Goal: Task Accomplishment & Management: Complete application form

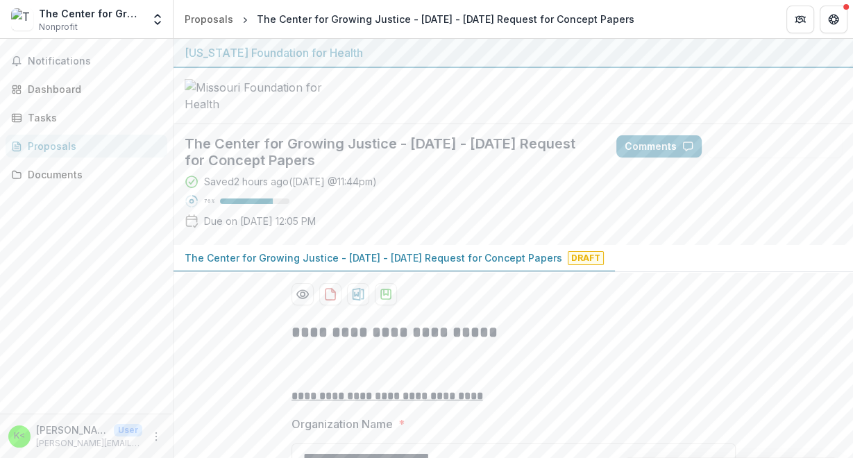
scroll to position [388, 0]
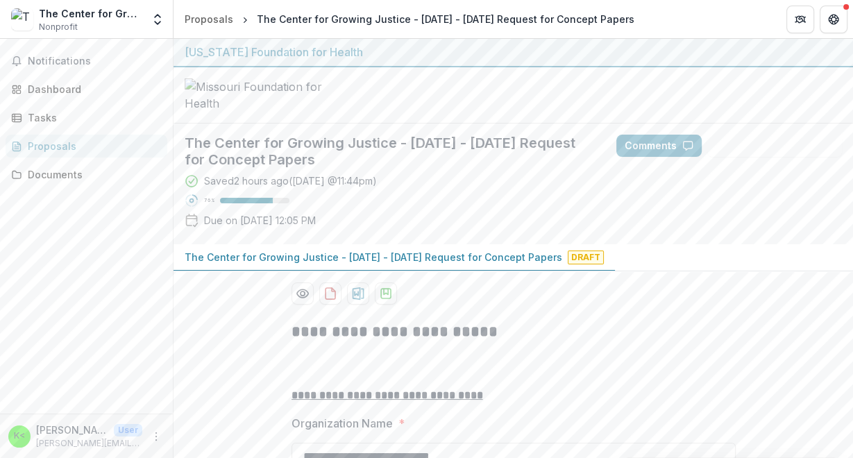
scroll to position [0, 0]
click at [37, 112] on div "Tasks" at bounding box center [92, 117] width 128 height 15
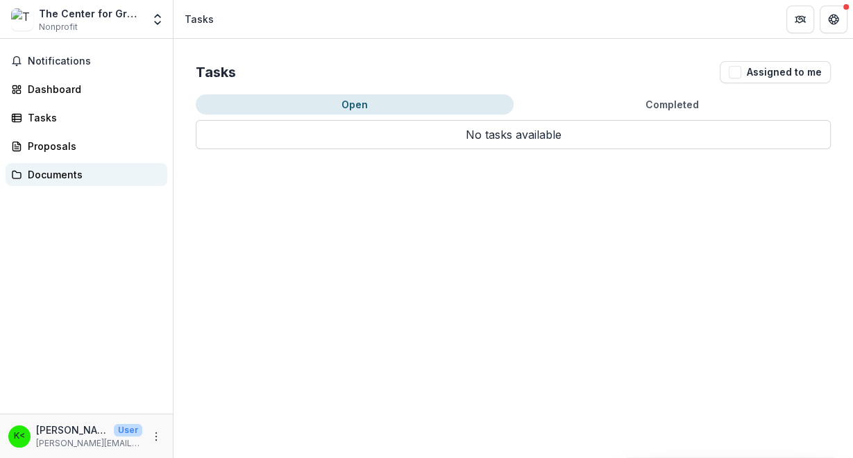
click at [33, 167] on div "Documents" at bounding box center [92, 174] width 128 height 15
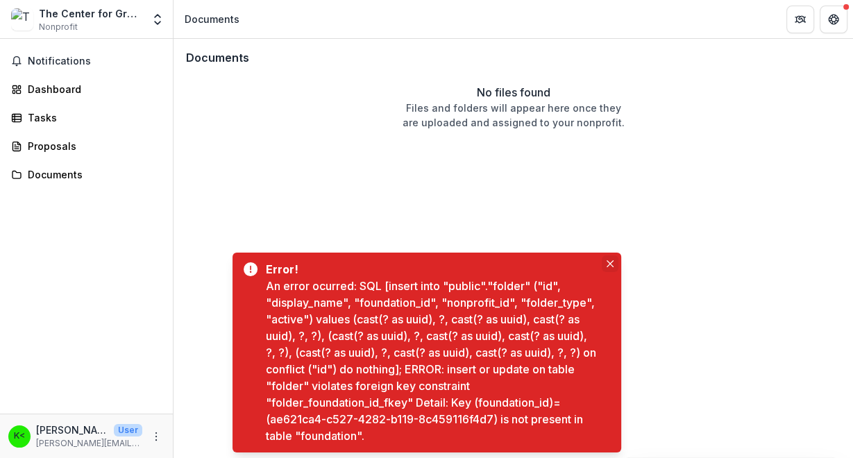
click at [613, 265] on button "Close" at bounding box center [609, 263] width 17 height 17
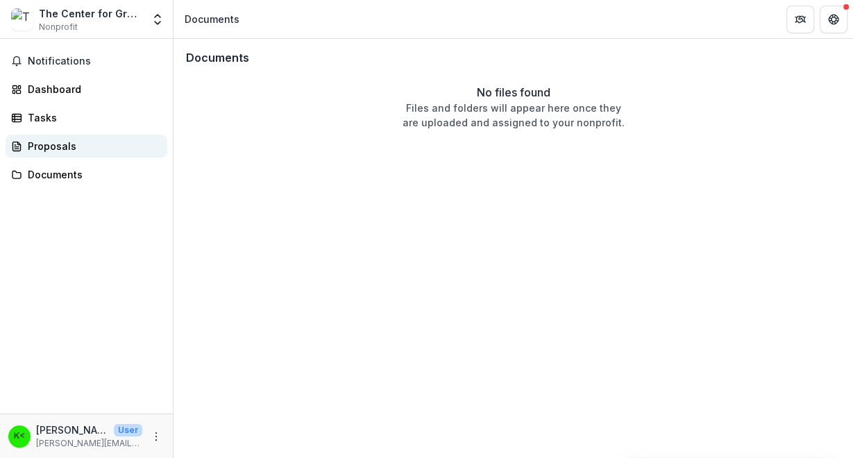
click at [65, 145] on div "Proposals" at bounding box center [92, 146] width 128 height 15
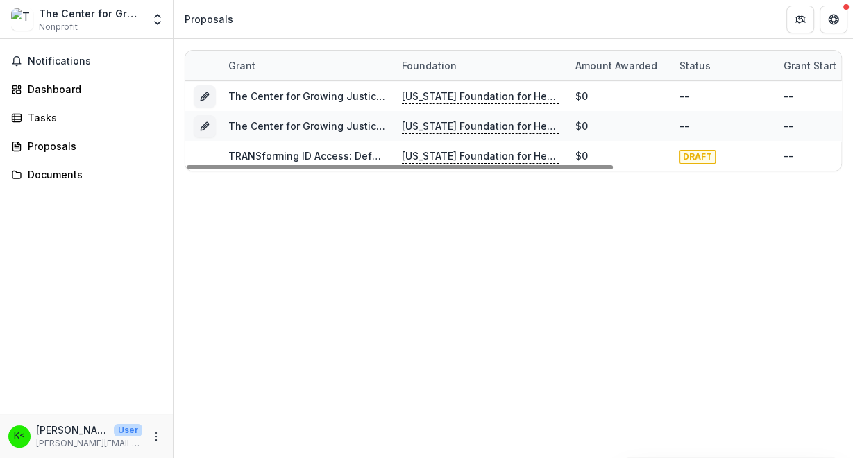
click at [359, 287] on div "Grant Foundation Amount awarded Status Grant start Grant end Due Date Report Du…" at bounding box center [512, 248] width 679 height 419
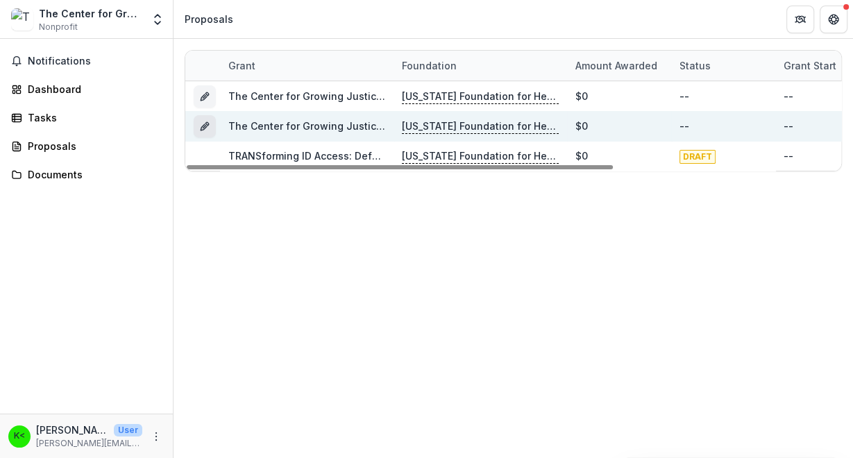
click at [199, 126] on icon "Grant 9abf61b2-96aa-428b-a3da-43f8c4e1fd19" at bounding box center [204, 126] width 11 height 11
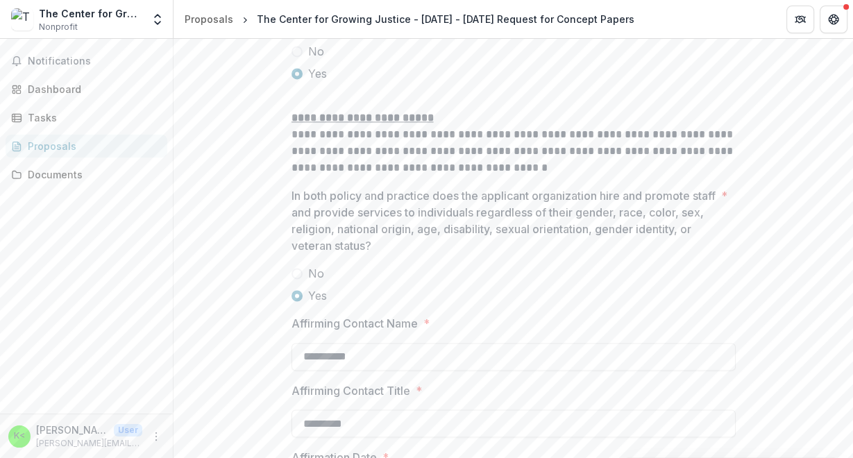
scroll to position [1996, 0]
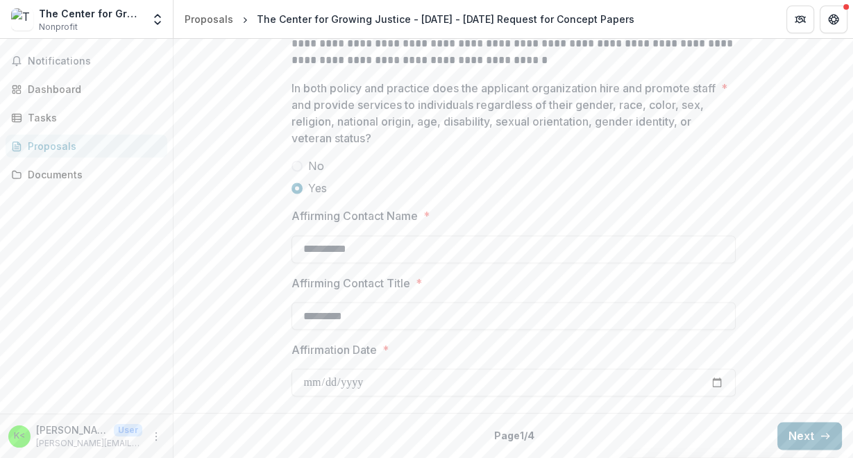
click at [811, 430] on button "Next" at bounding box center [809, 436] width 65 height 28
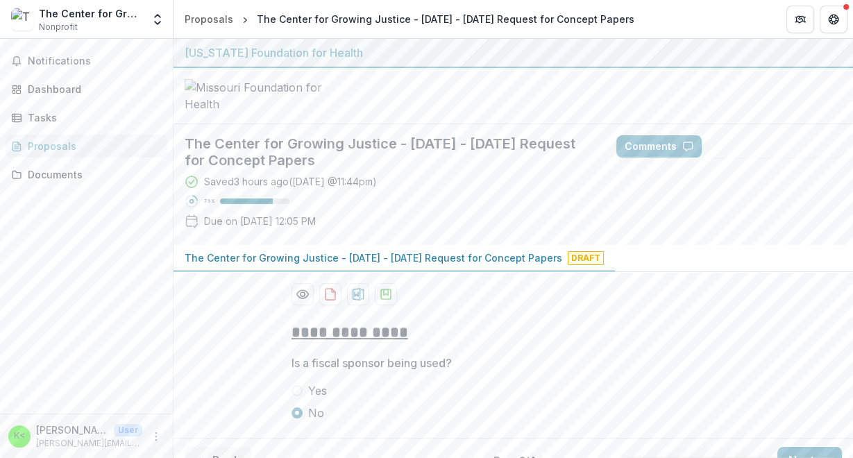
scroll to position [128, 0]
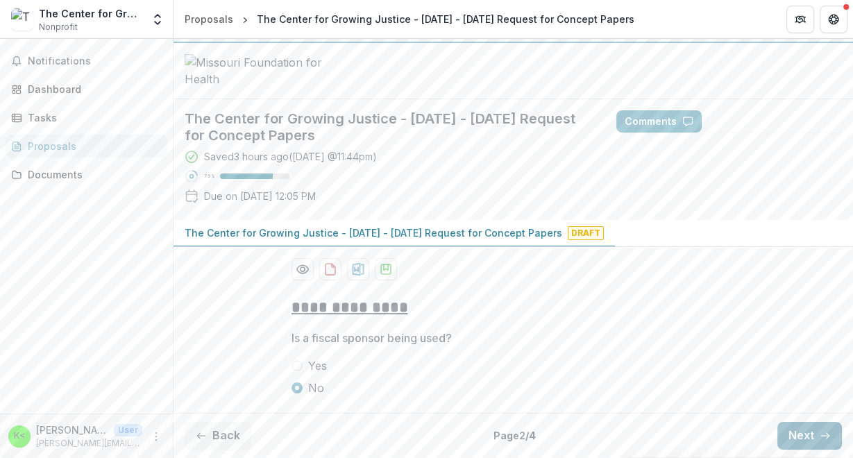
click at [792, 431] on button "Next" at bounding box center [809, 436] width 65 height 28
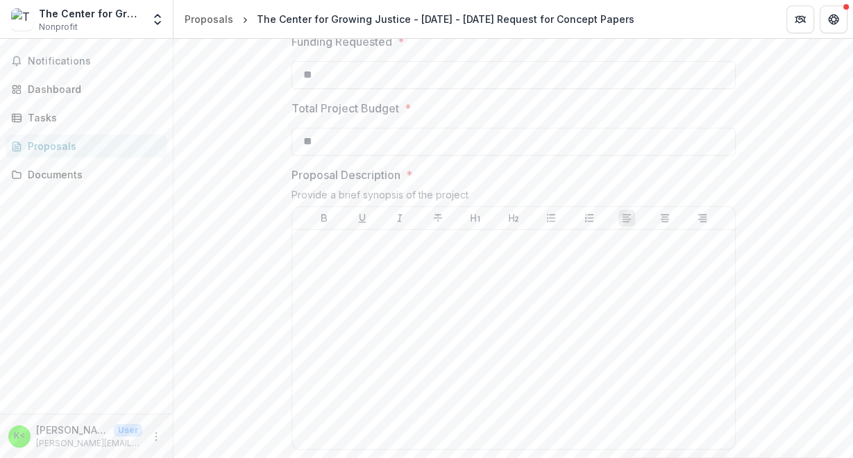
scroll to position [295, 0]
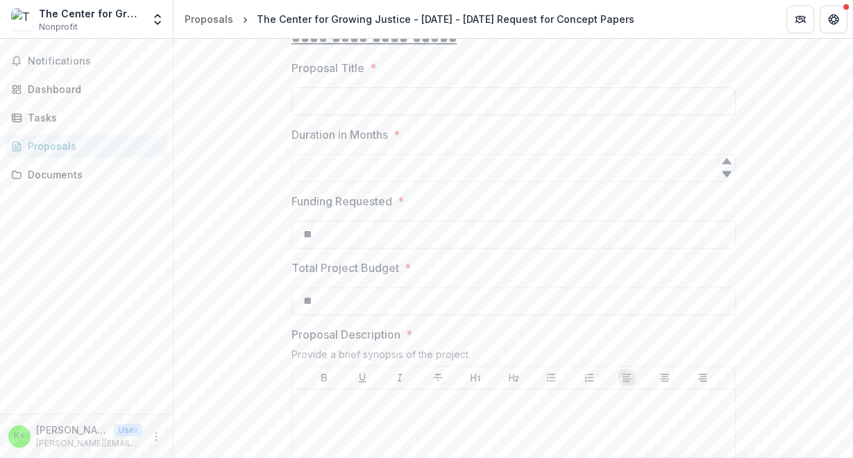
click at [372, 115] on input "Proposal Title *" at bounding box center [513, 101] width 444 height 28
click at [397, 115] on input "Proposal Title *" at bounding box center [513, 101] width 444 height 28
paste input "**********"
type input "**********"
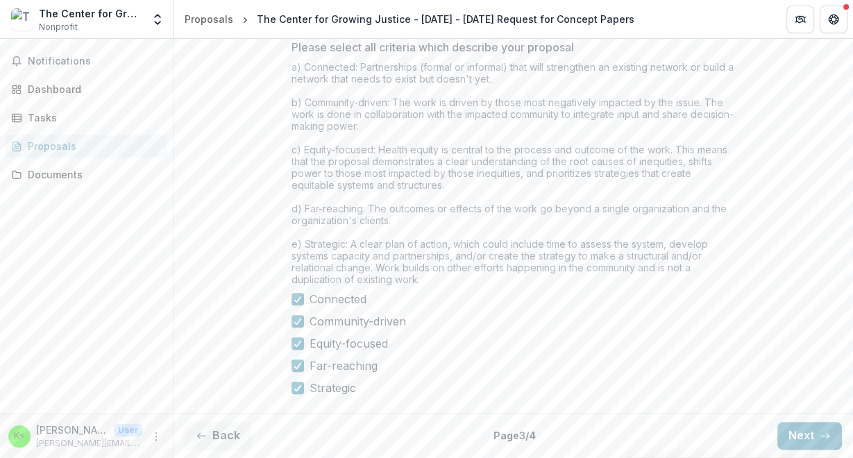
scroll to position [1272, 0]
click at [792, 436] on button "Next" at bounding box center [809, 436] width 65 height 28
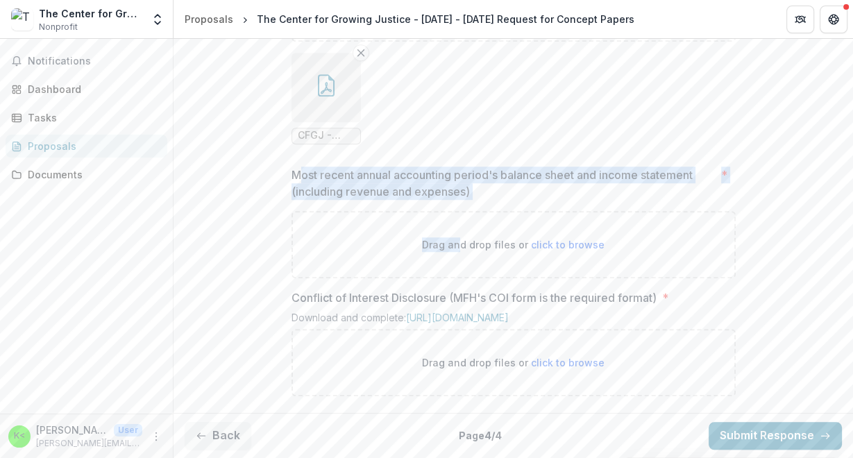
drag, startPoint x: 300, startPoint y: 165, endPoint x: 461, endPoint y: 206, distance: 166.7
click at [461, 206] on div "Most recent annual accounting period's balance sheet and income statement (incl…" at bounding box center [513, 222] width 444 height 112
click at [482, 174] on p "Most recent annual accounting period's balance sheet and income statement (incl…" at bounding box center [503, 182] width 424 height 33
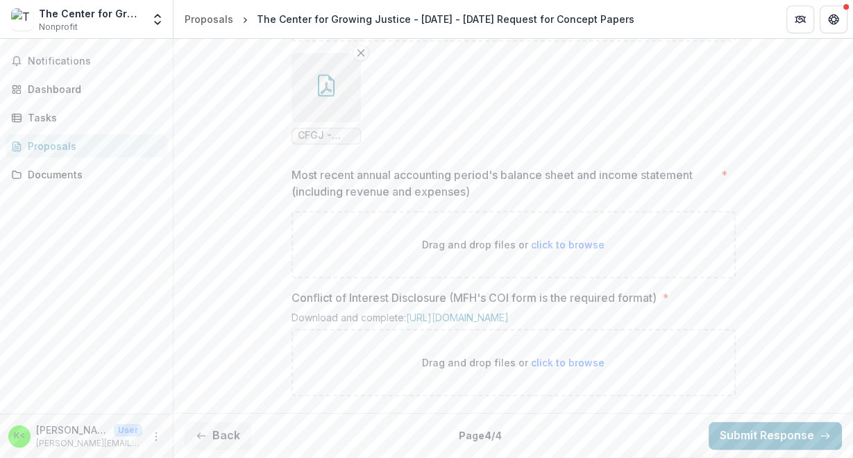
click at [583, 361] on span "click to browse" at bounding box center [568, 363] width 74 height 12
type input "**********"
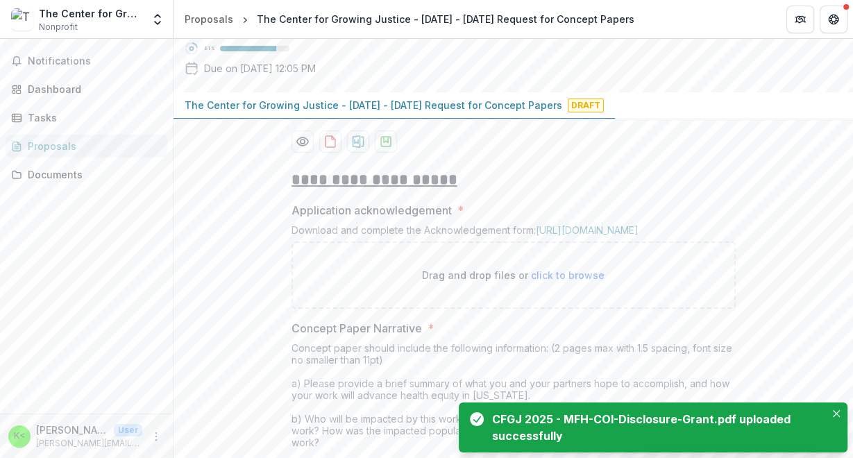
scroll to position [319, 0]
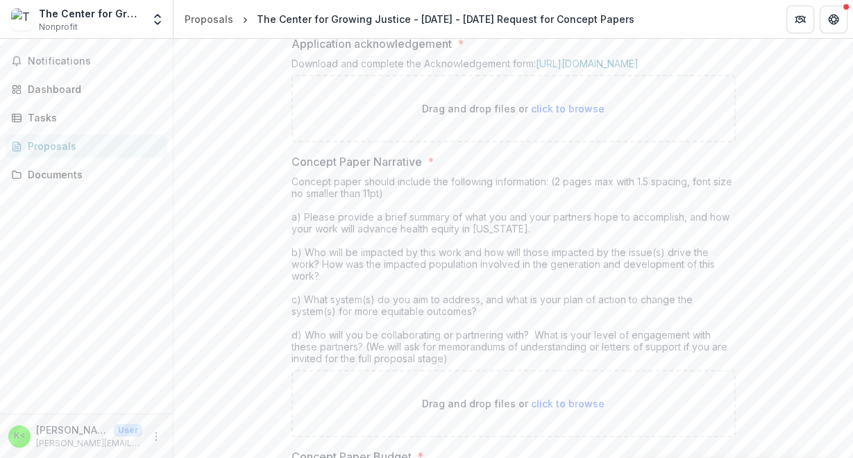
click at [555, 114] on span "click to browse" at bounding box center [568, 109] width 74 height 12
type input "**********"
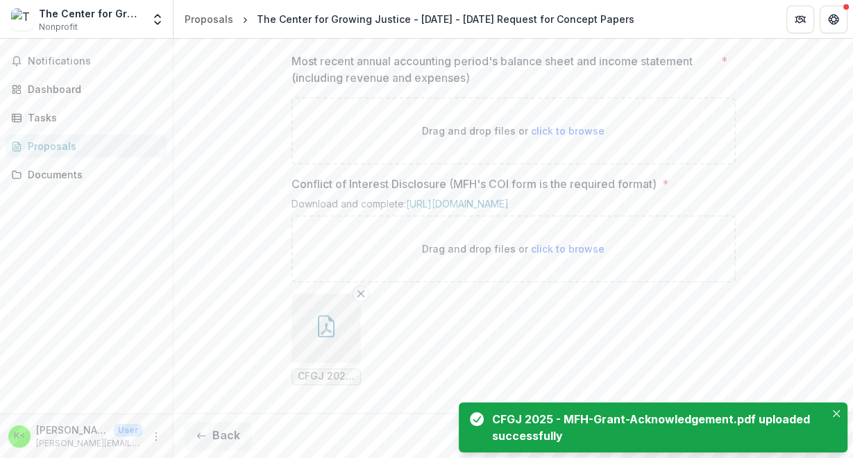
scroll to position [1263, 0]
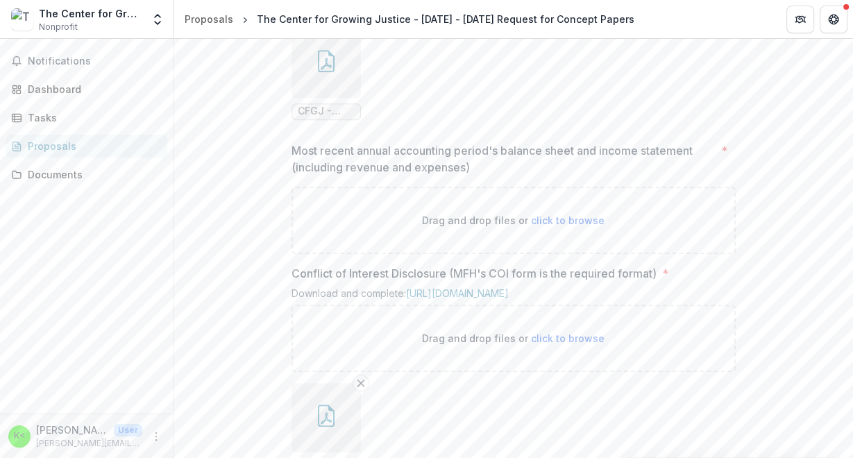
scroll to position [1043, 0]
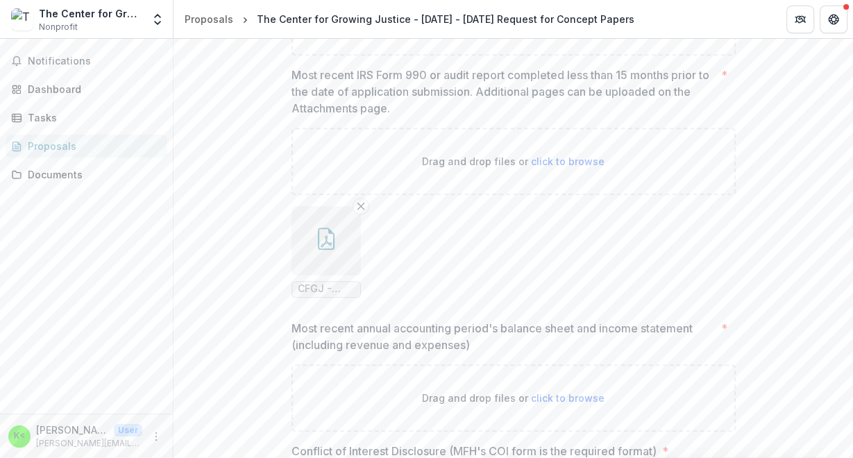
scroll to position [1321, 0]
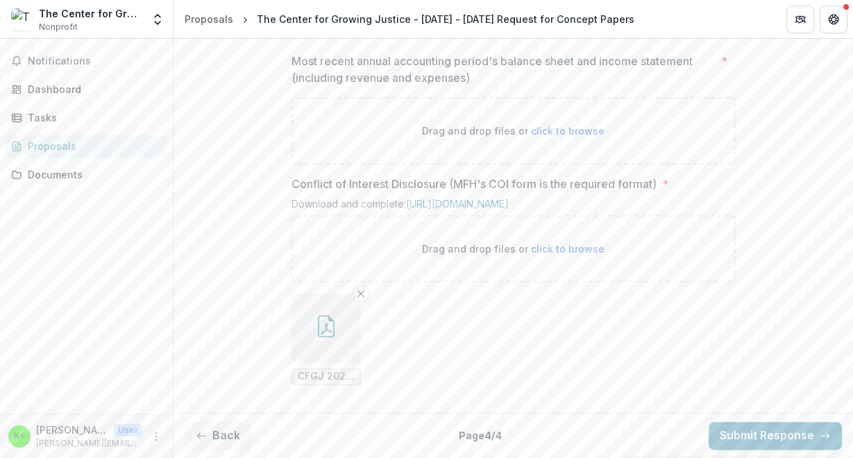
click at [213, 450] on div "Back Page 4 / 4 Submit Response" at bounding box center [512, 435] width 679 height 45
click at [214, 441] on button "Back" at bounding box center [218, 436] width 67 height 28
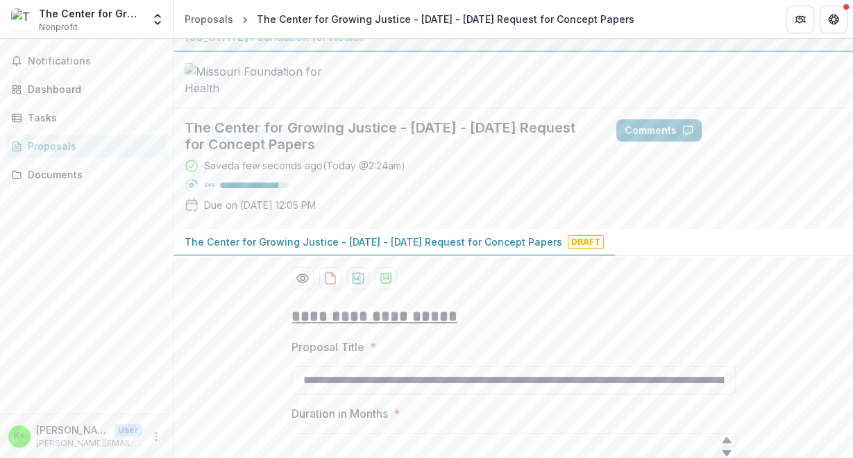
scroll to position [0, 0]
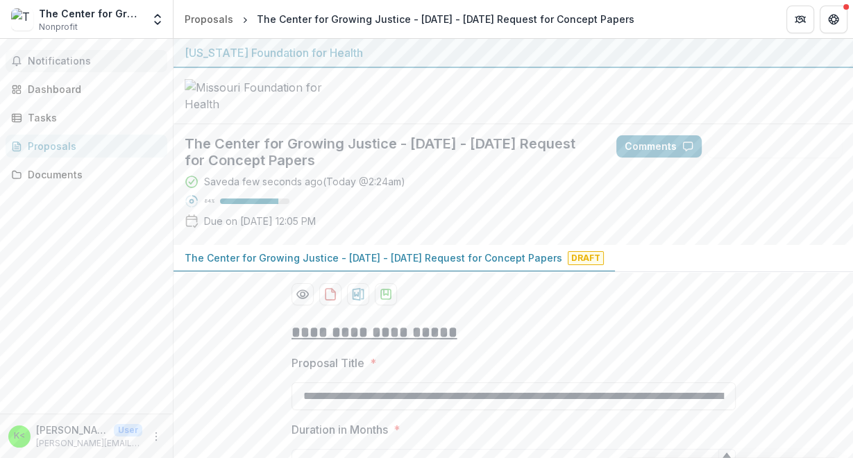
click at [61, 52] on button "Notifications" at bounding box center [87, 61] width 162 height 22
click at [503, 124] on div at bounding box center [512, 96] width 679 height 56
